Goal: Task Accomplishment & Management: Use online tool/utility

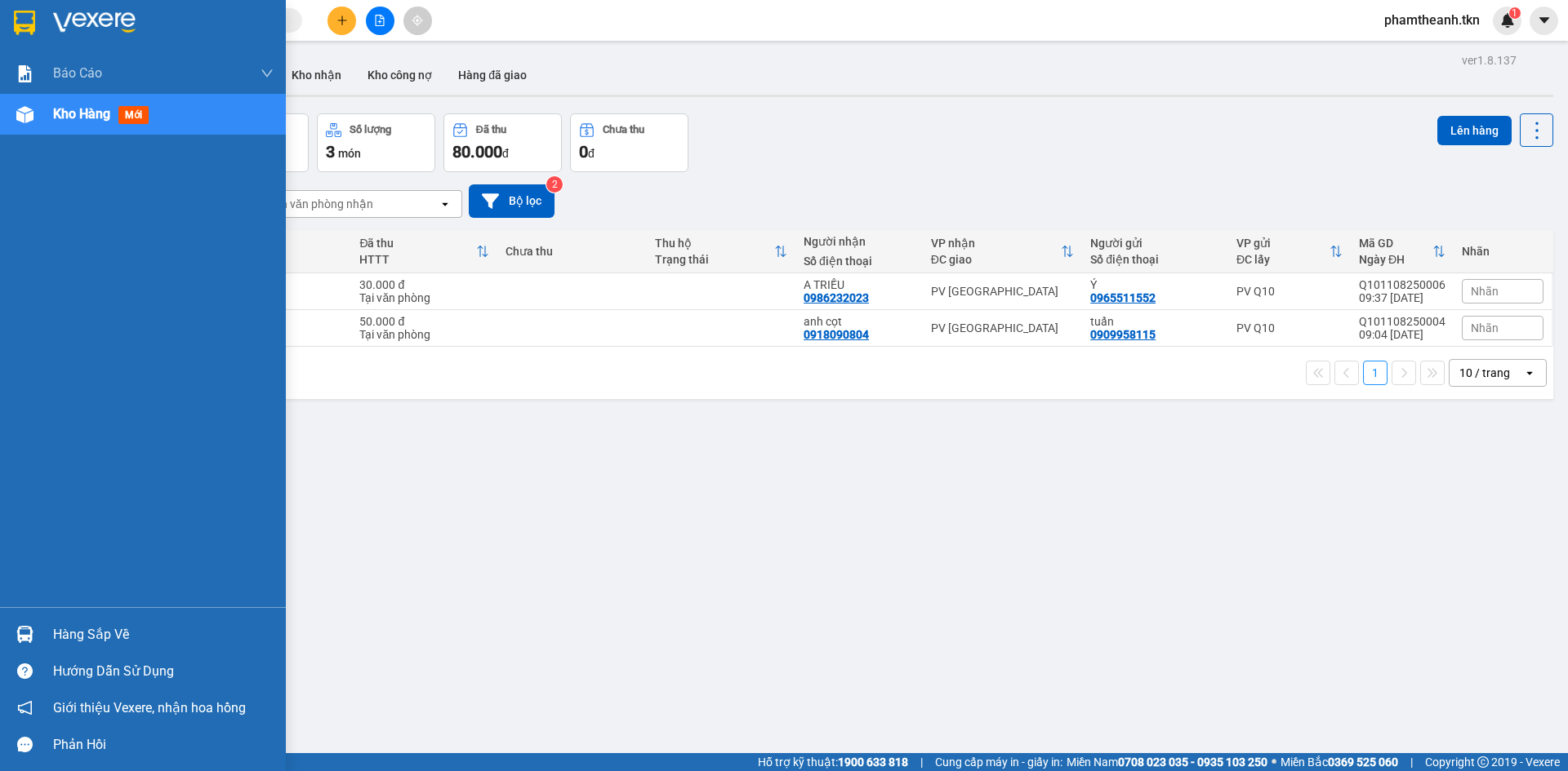
click at [75, 648] on div "Hàng sắp về" at bounding box center [142, 634] width 286 height 37
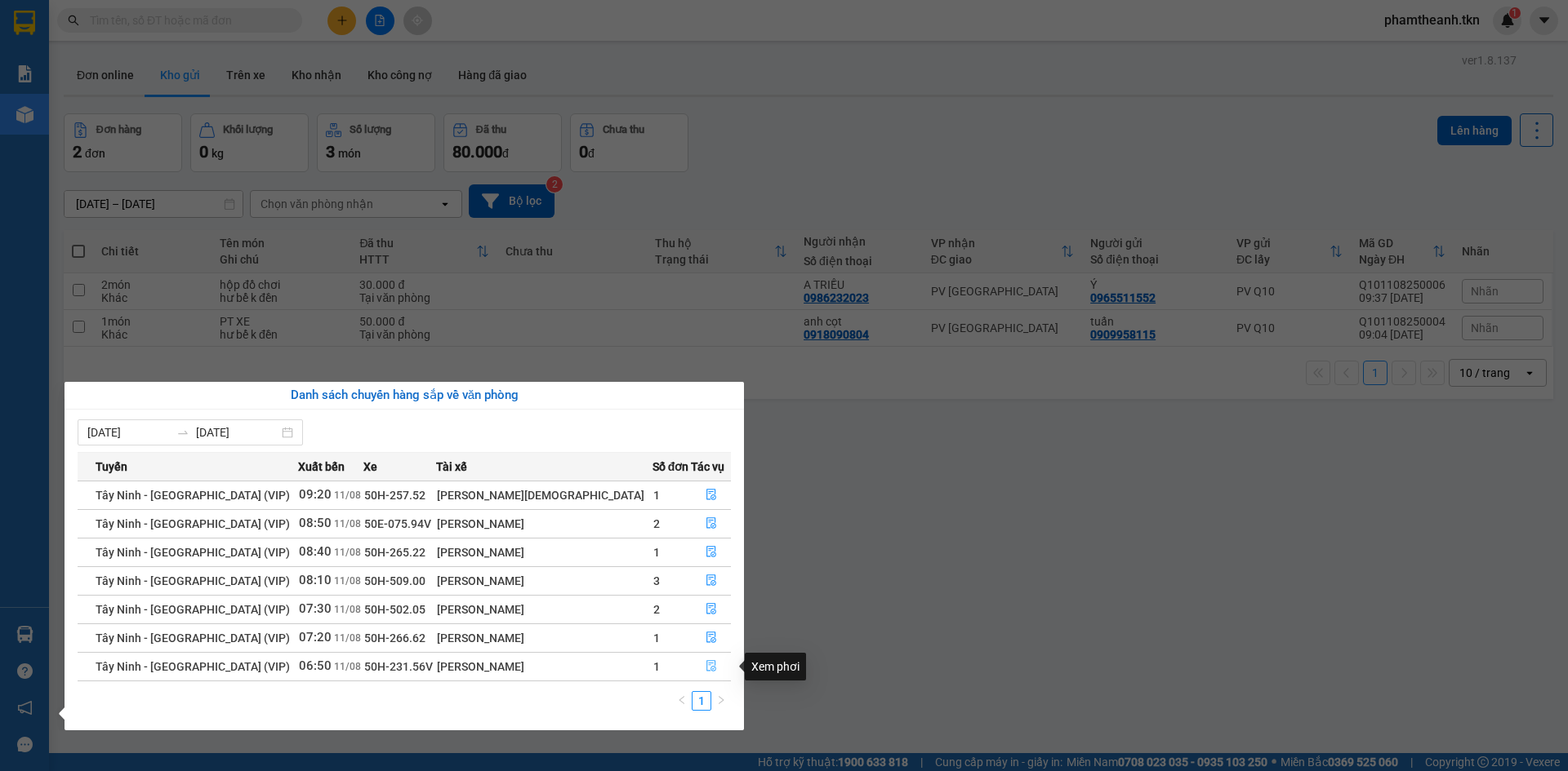
click at [706, 670] on icon "file-done" at bounding box center [712, 666] width 11 height 11
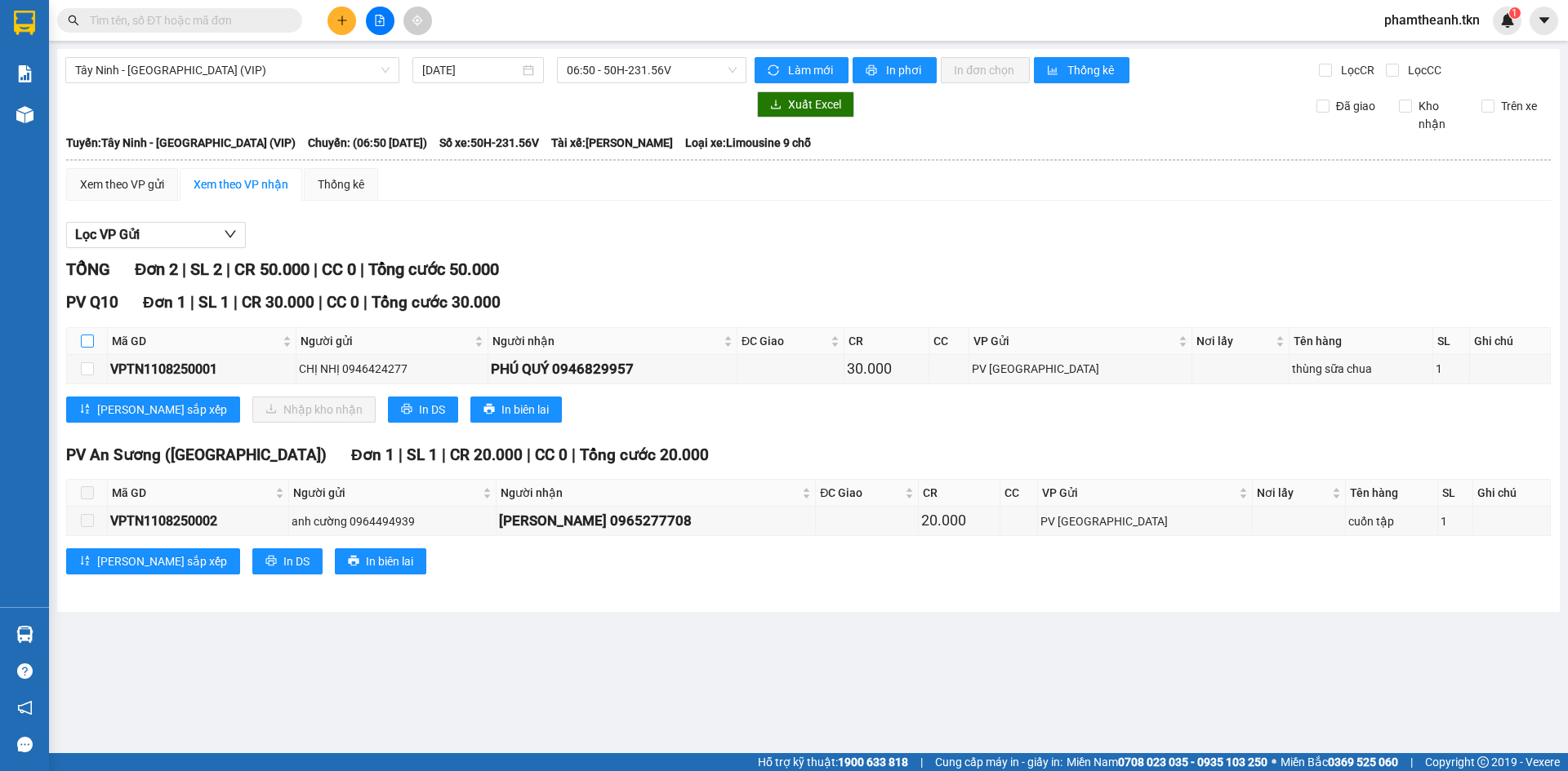
click at [88, 340] on input "checkbox" at bounding box center [88, 341] width 13 height 13
checkbox input "true"
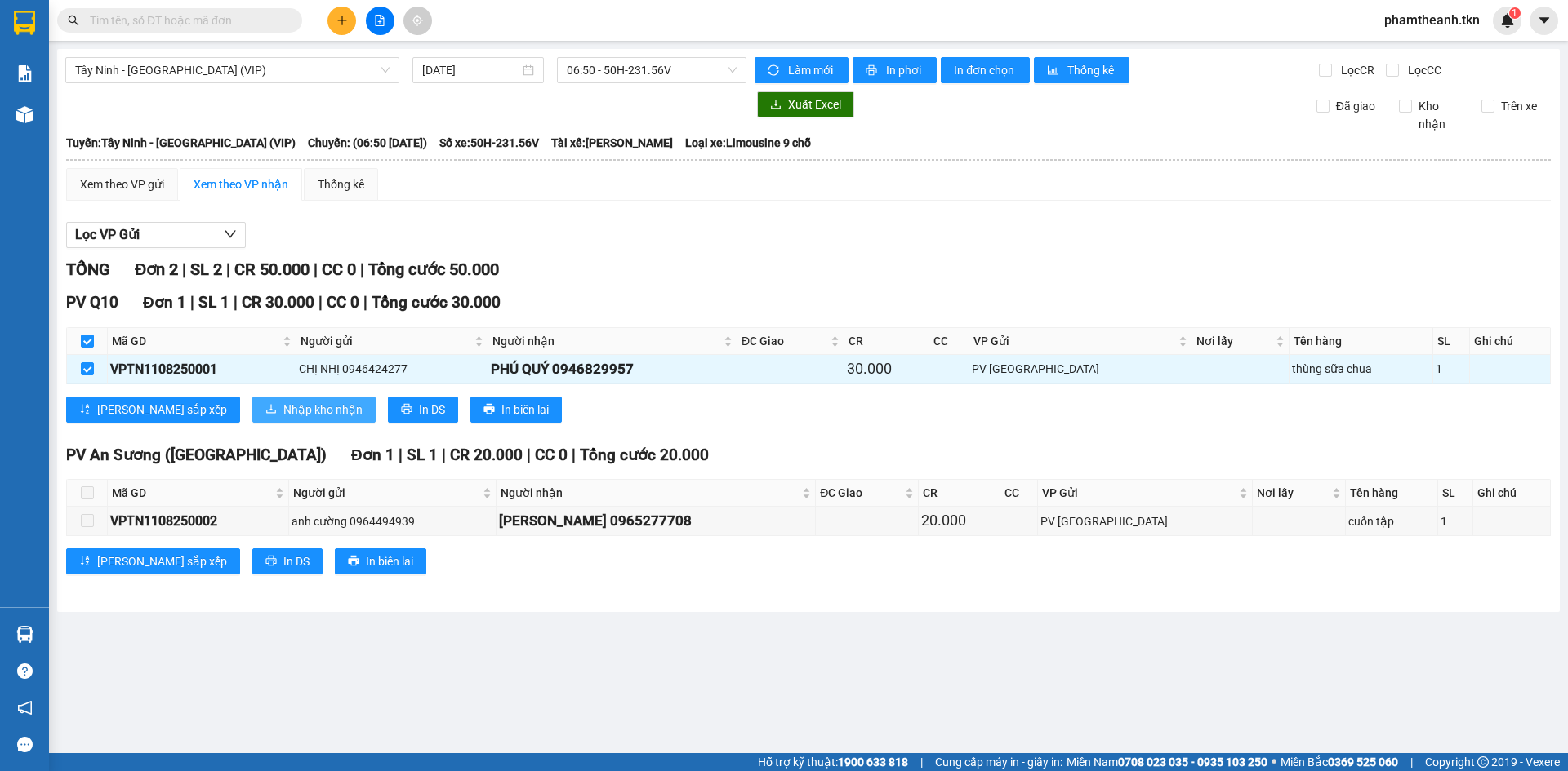
click at [283, 407] on span "Nhập kho nhận" at bounding box center [323, 410] width 79 height 18
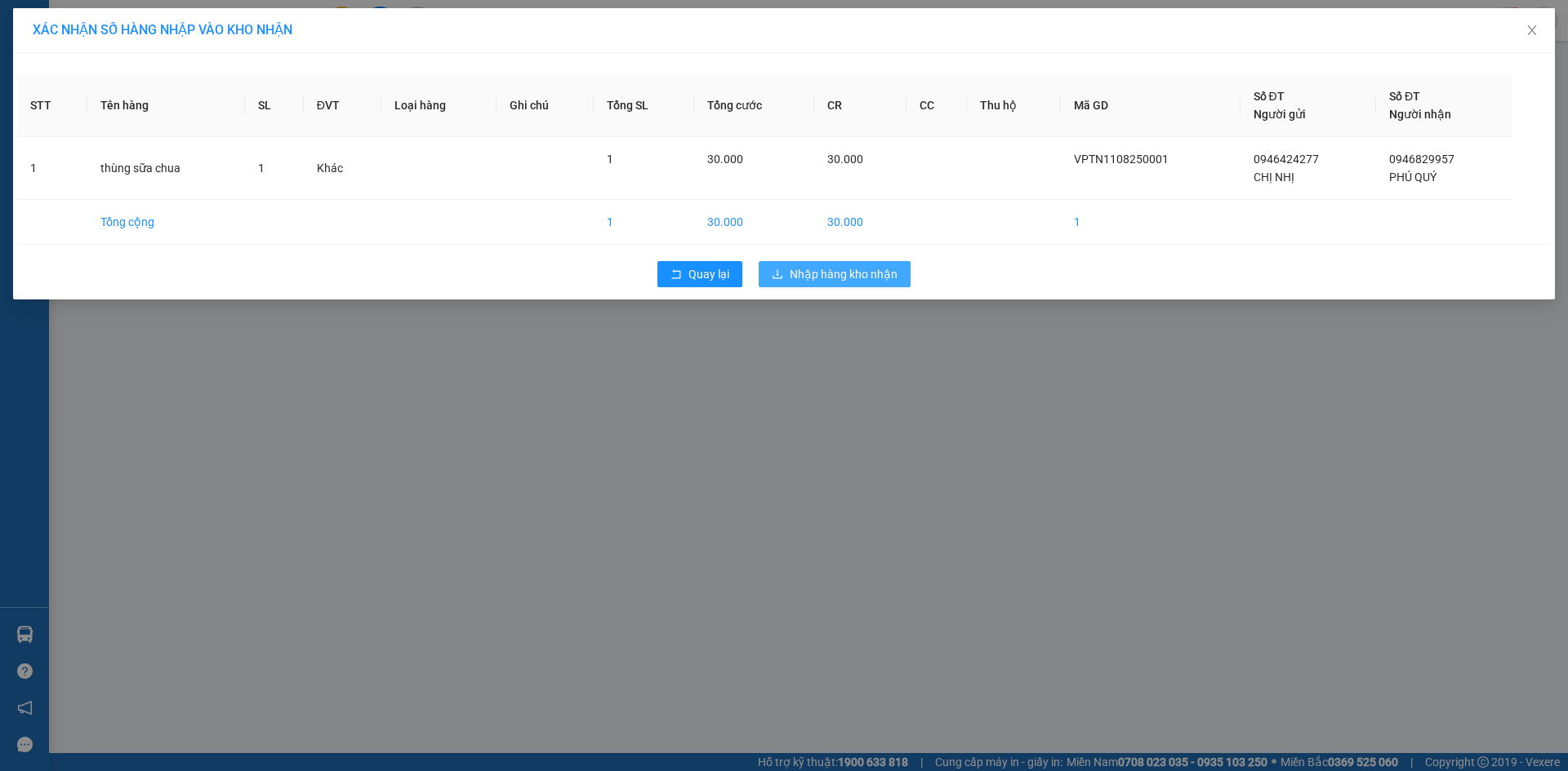
click at [871, 275] on span "Nhập hàng kho nhận" at bounding box center [843, 274] width 108 height 18
